Goal: Transaction & Acquisition: Obtain resource

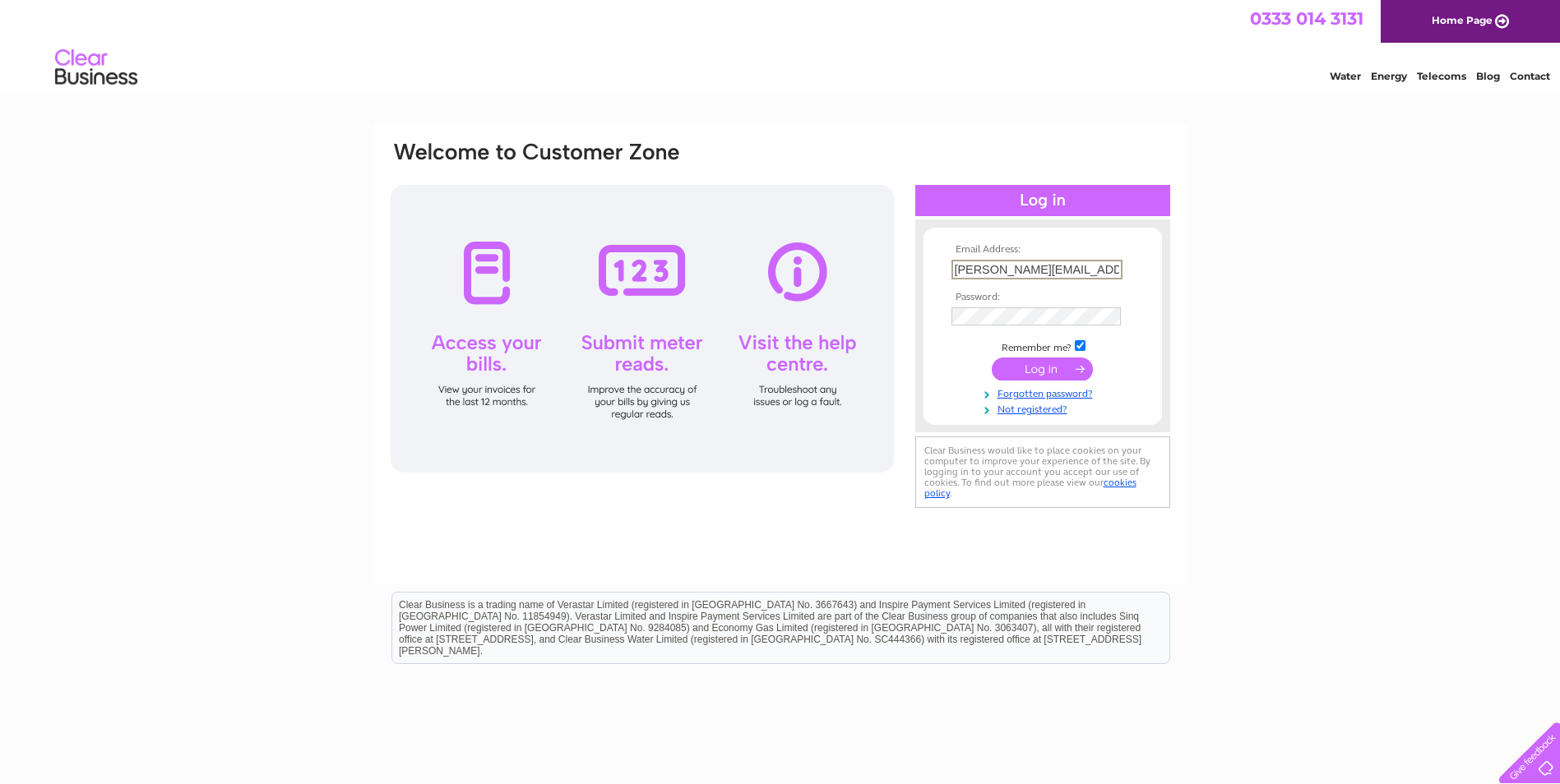
scroll to position [0, 21]
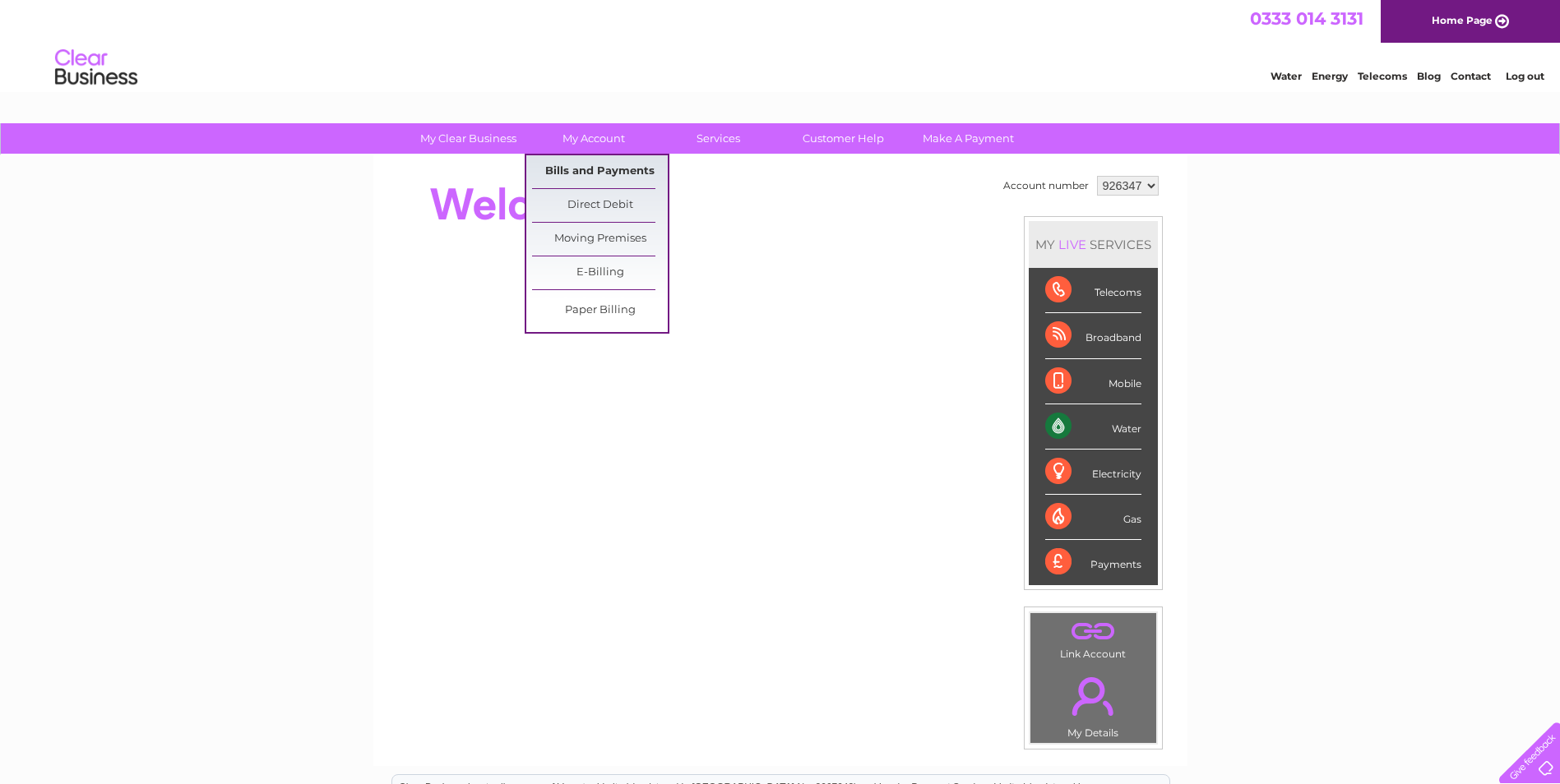
click at [584, 165] on link "Bills and Payments" at bounding box center [600, 172] width 136 height 33
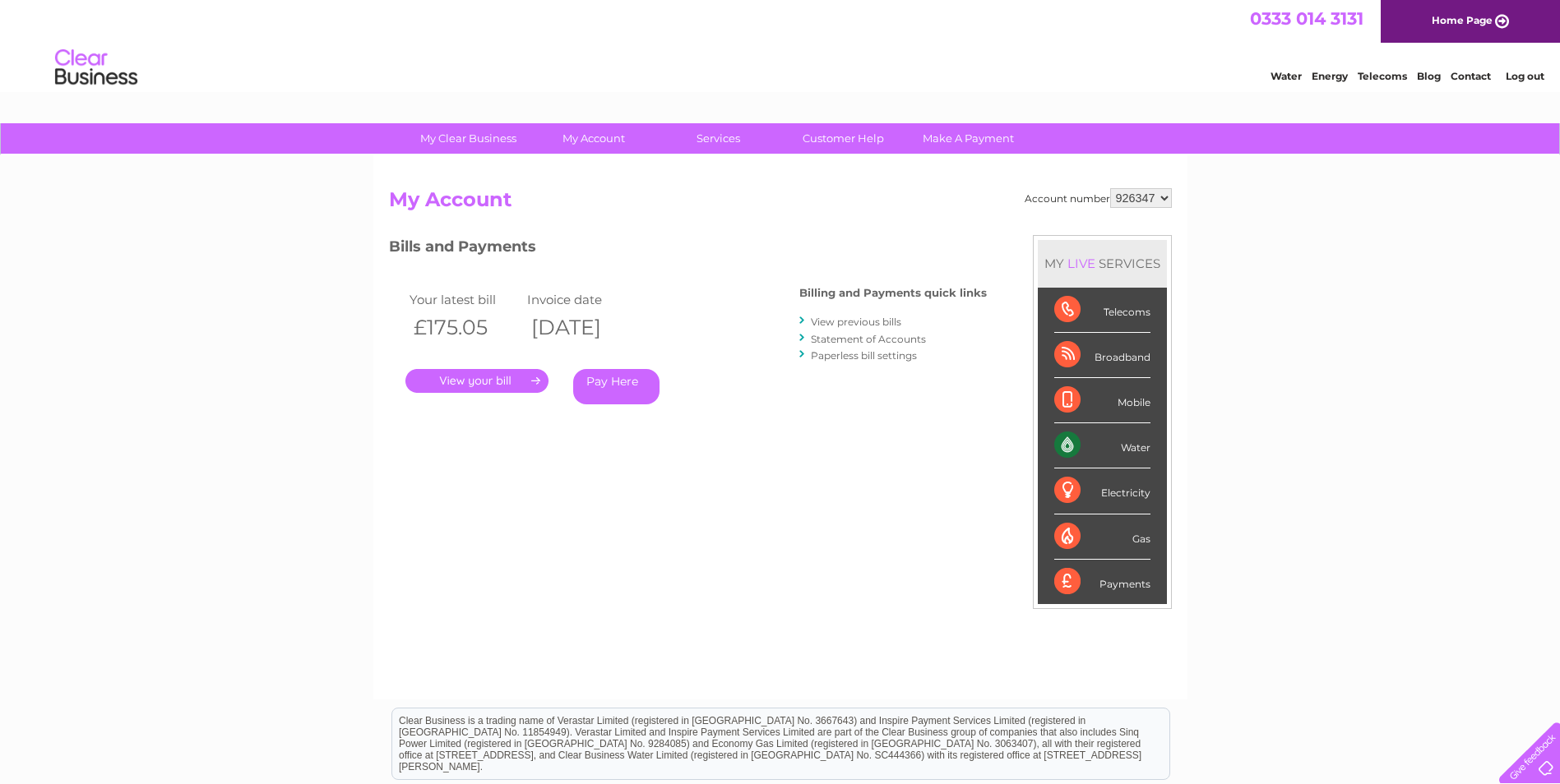
click at [503, 384] on link "." at bounding box center [477, 381] width 143 height 24
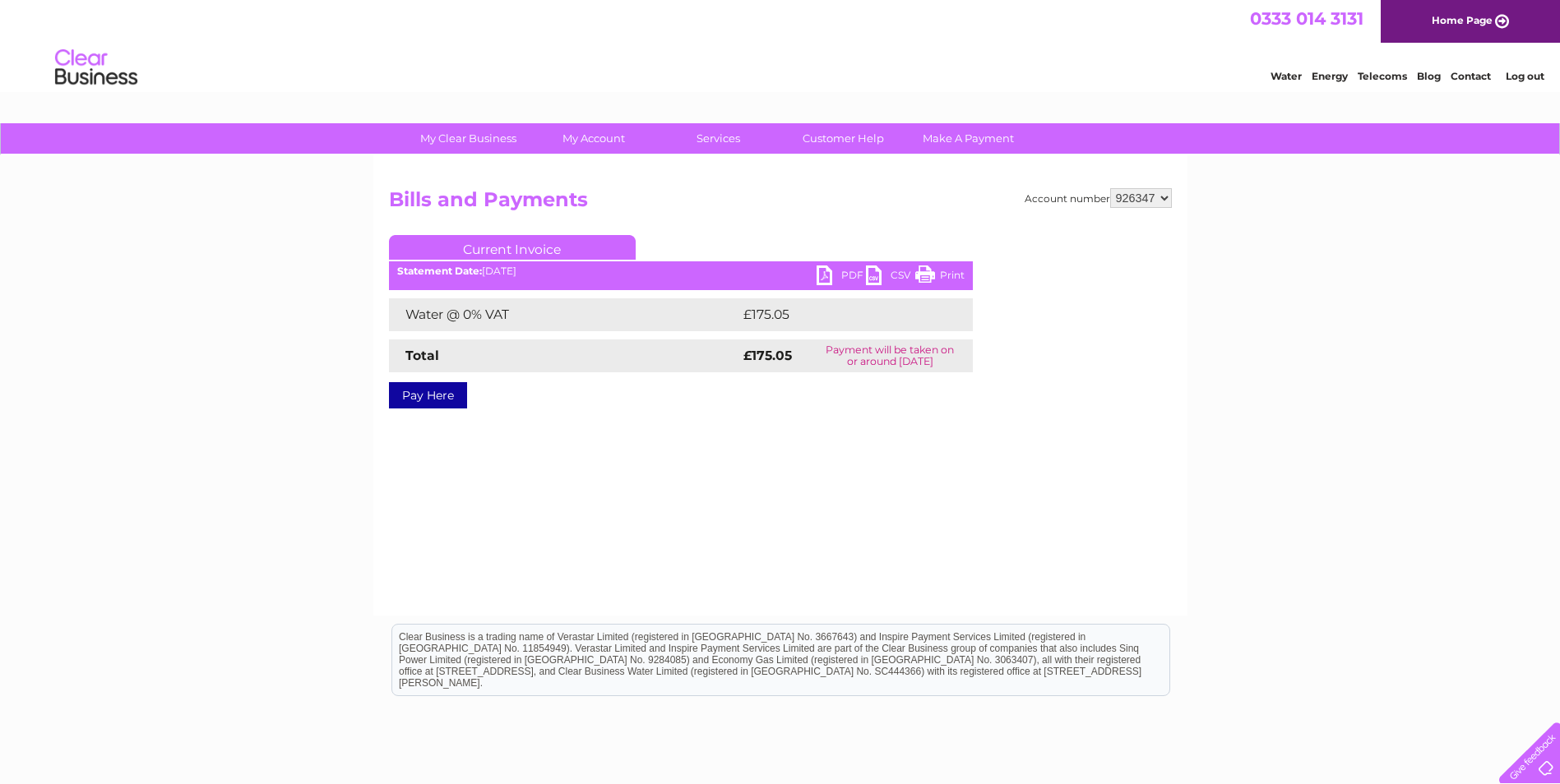
click at [829, 274] on link "PDF" at bounding box center [841, 277] width 49 height 24
